Goal: Navigation & Orientation: Find specific page/section

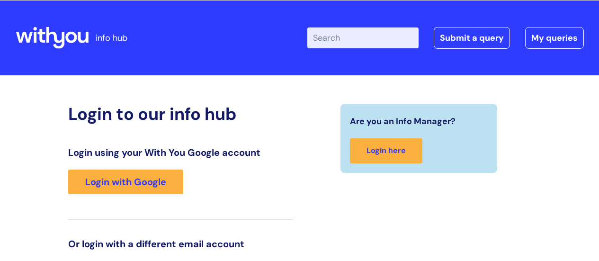
scroll to position [144, 0]
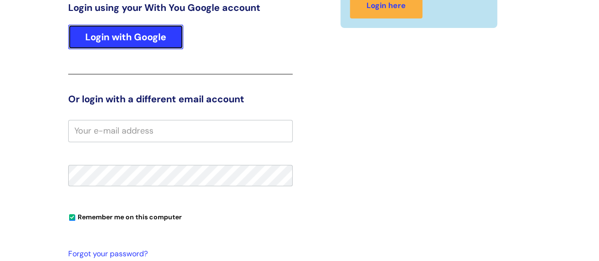
click at [136, 38] on link "Login with Google" at bounding box center [125, 37] width 115 height 25
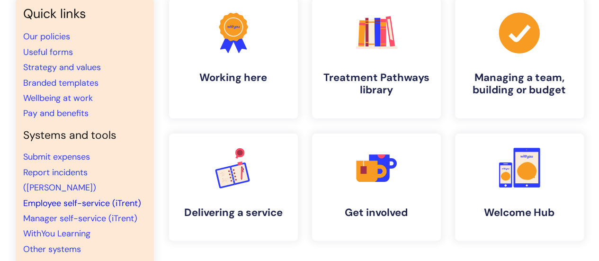
scroll to position [95, 0]
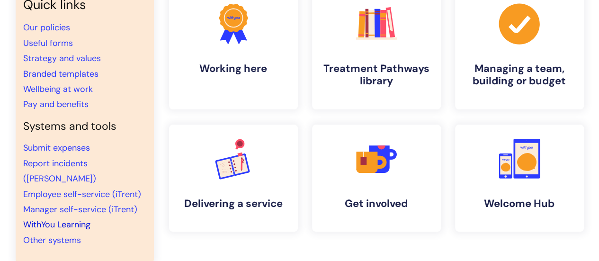
click at [55, 219] on link "WithYou Learning" at bounding box center [56, 224] width 67 height 11
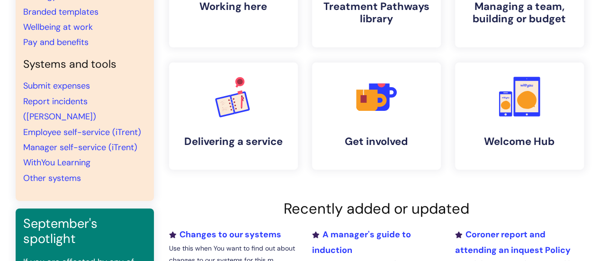
scroll to position [142, 0]
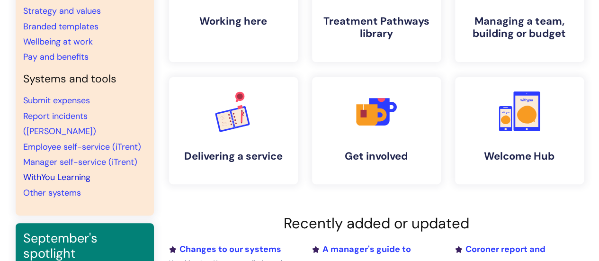
click at [82, 171] on link "WithYou Learning" at bounding box center [56, 176] width 67 height 11
